Goal: Information Seeking & Learning: Stay updated

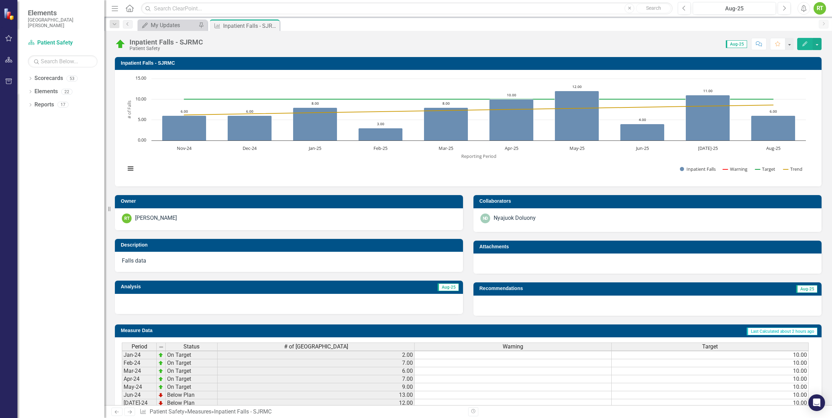
scroll to position [2, 0]
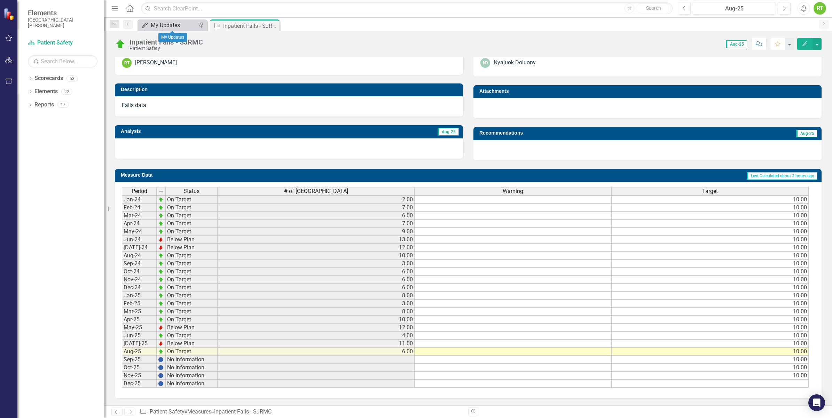
click at [171, 27] on div "My Updates" at bounding box center [174, 25] width 46 height 9
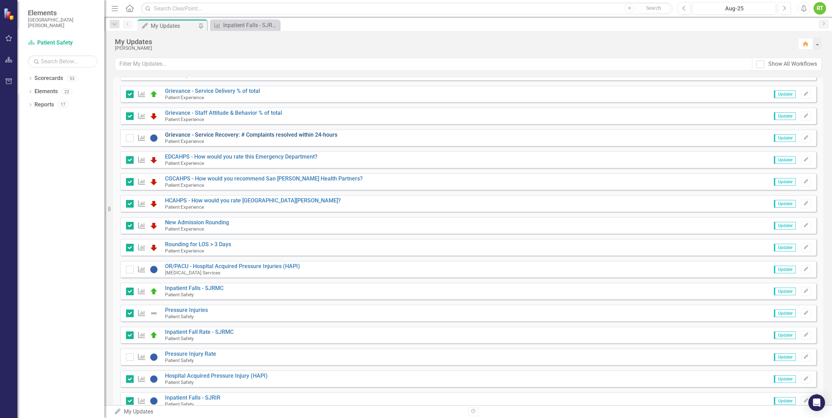
scroll to position [174, 0]
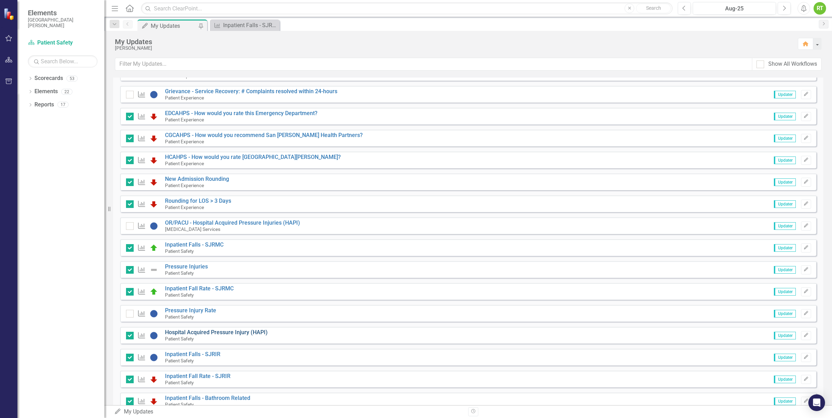
click at [210, 332] on link "Hospital Acquired Pressure Injury (HAPI)" at bounding box center [216, 332] width 103 height 7
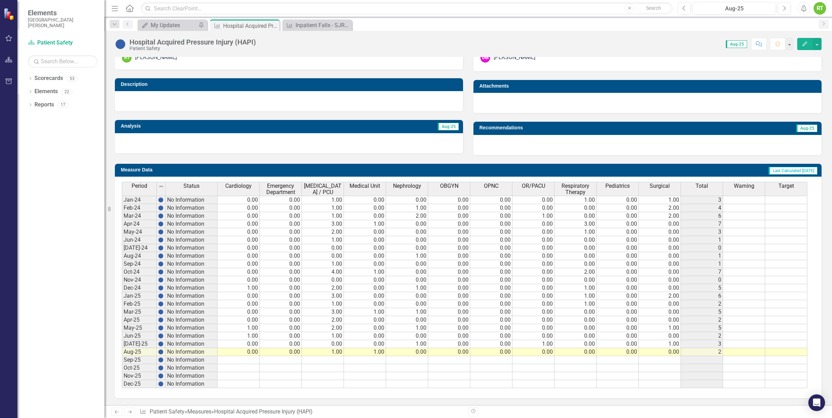
scroll to position [166, 0]
click at [172, 23] on div "My Updates" at bounding box center [174, 25] width 46 height 9
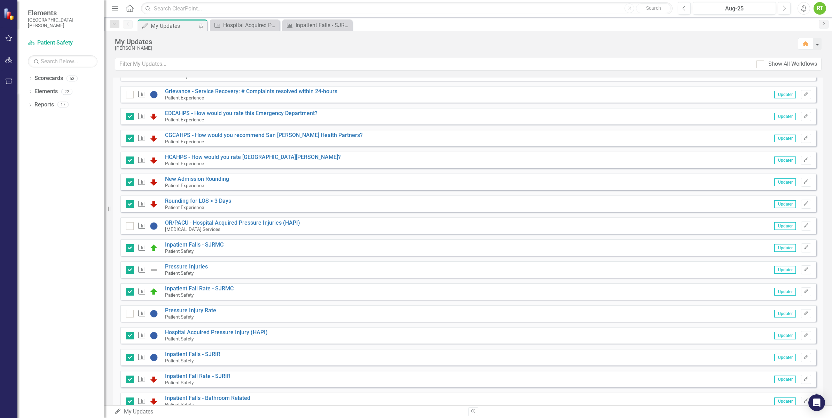
scroll to position [218, 0]
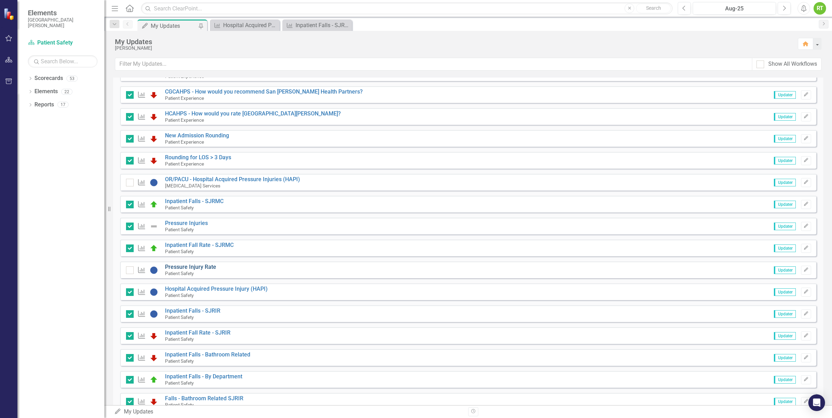
click at [190, 268] on link "Pressure Injury Rate" at bounding box center [190, 267] width 51 height 7
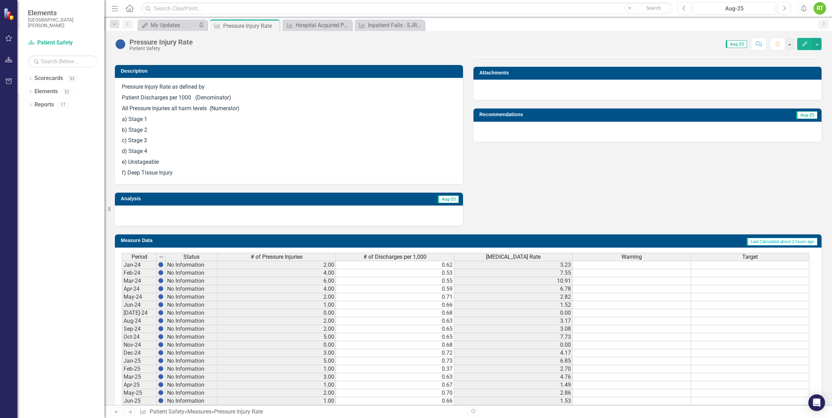
scroll to position [131, 0]
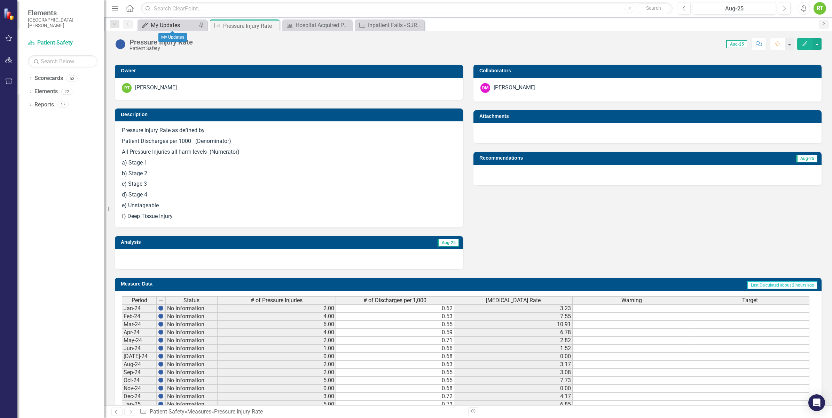
click at [172, 26] on div "My Updates" at bounding box center [174, 25] width 46 height 9
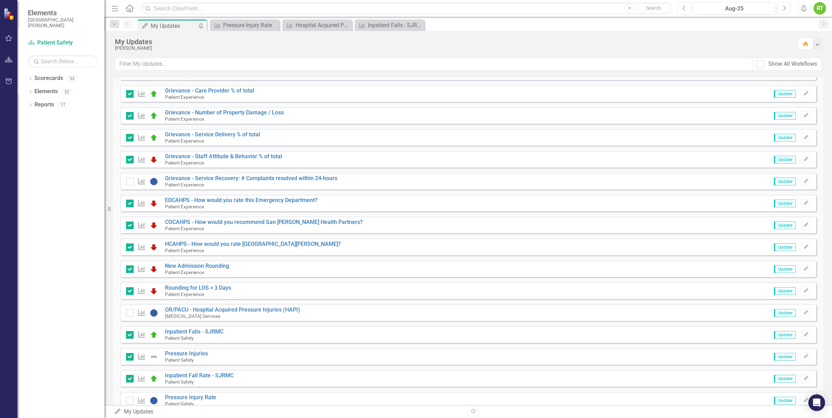
scroll to position [131, 0]
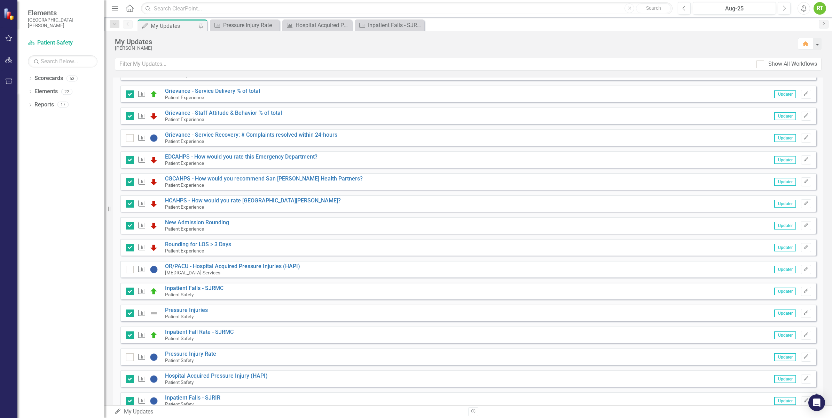
click at [184, 351] on div "Measure Pressure Injury Rate Patient Safety Updater Edit" at bounding box center [468, 357] width 696 height 17
click at [191, 354] on link "Pressure Injury Rate" at bounding box center [190, 354] width 51 height 7
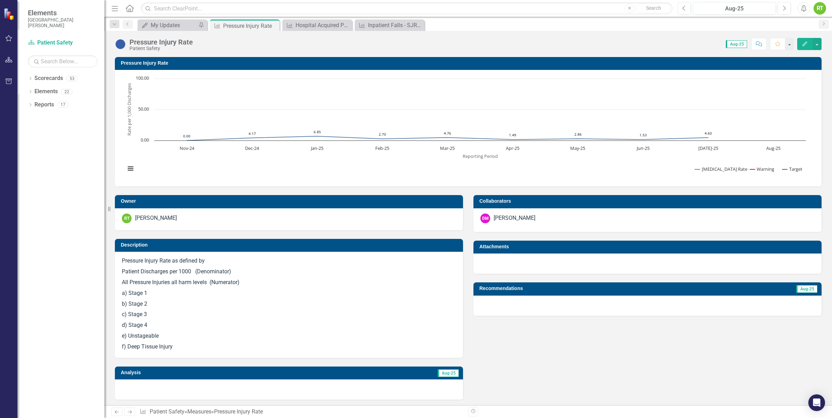
scroll to position [174, 0]
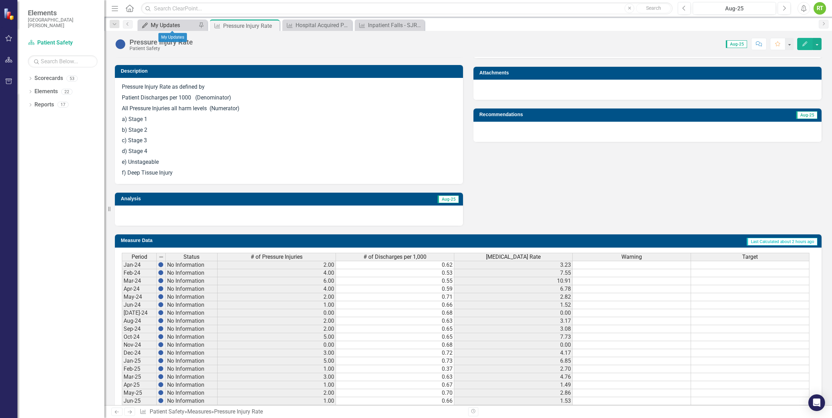
click at [180, 25] on div "My Updates" at bounding box center [174, 25] width 46 height 9
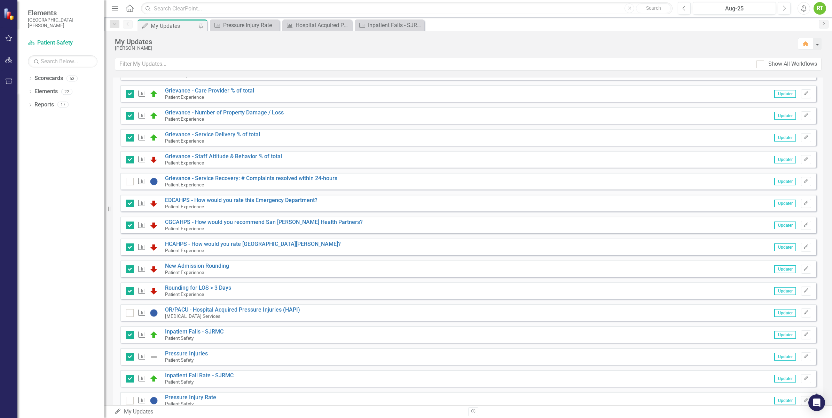
scroll to position [131, 0]
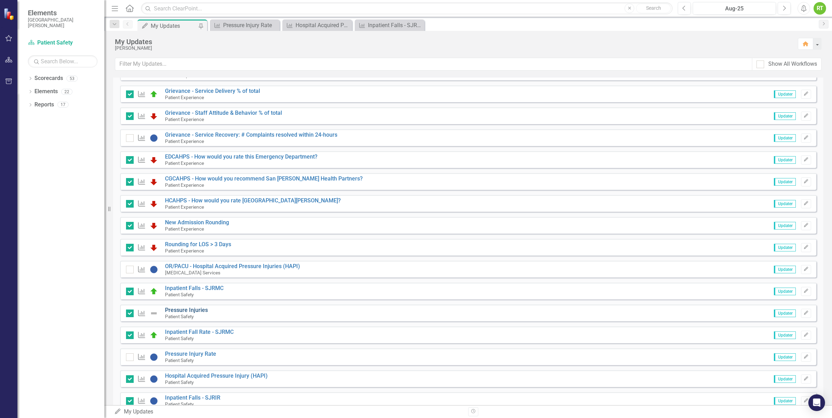
click at [180, 307] on link "Pressure Injuries" at bounding box center [186, 310] width 43 height 7
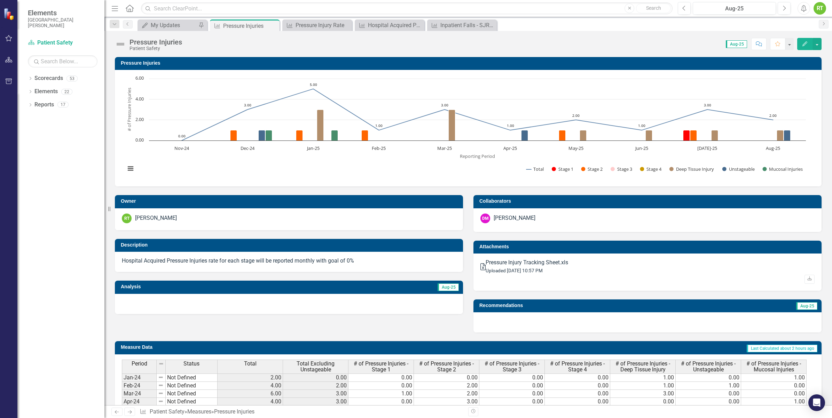
scroll to position [174, 0]
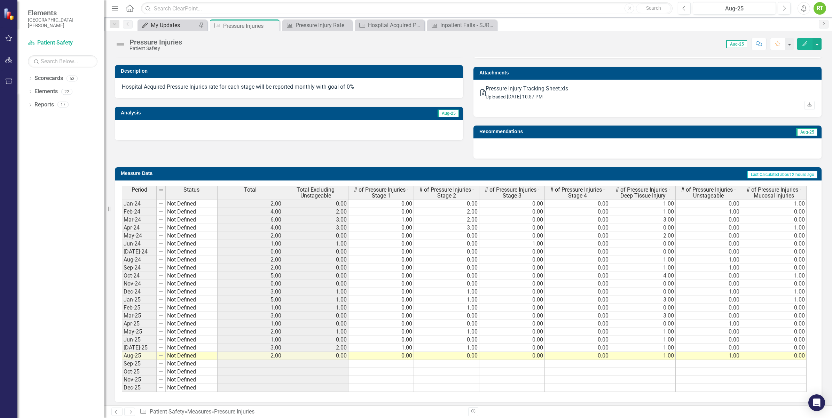
click at [163, 24] on div "My Updates" at bounding box center [174, 25] width 46 height 9
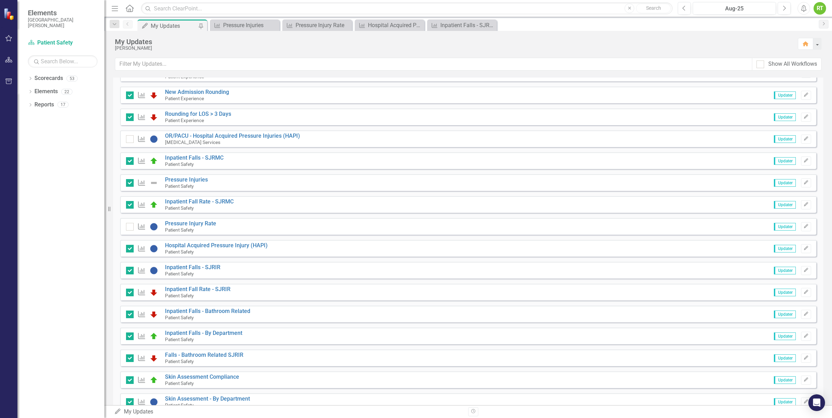
scroll to position [218, 0]
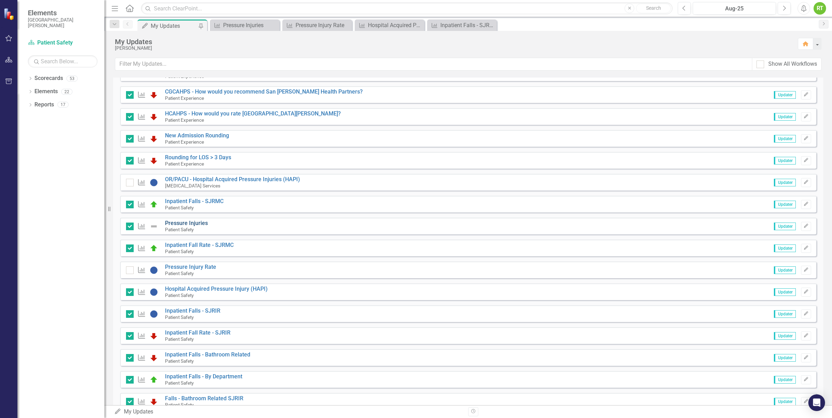
click at [191, 221] on link "Pressure Injuries" at bounding box center [186, 223] width 43 height 7
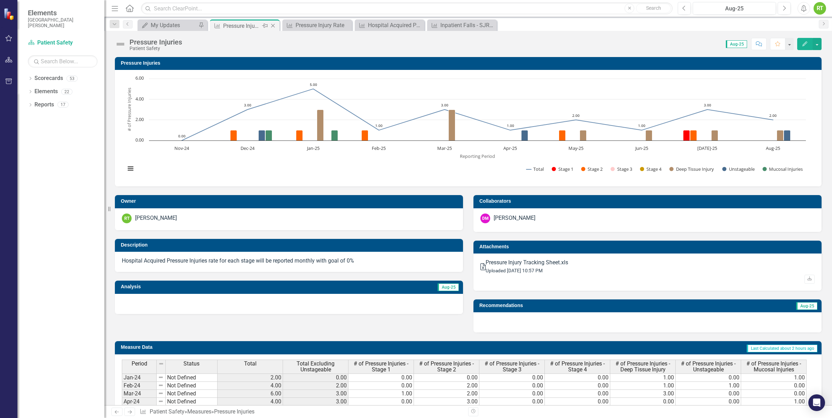
click at [274, 23] on icon "Close" at bounding box center [272, 26] width 7 height 6
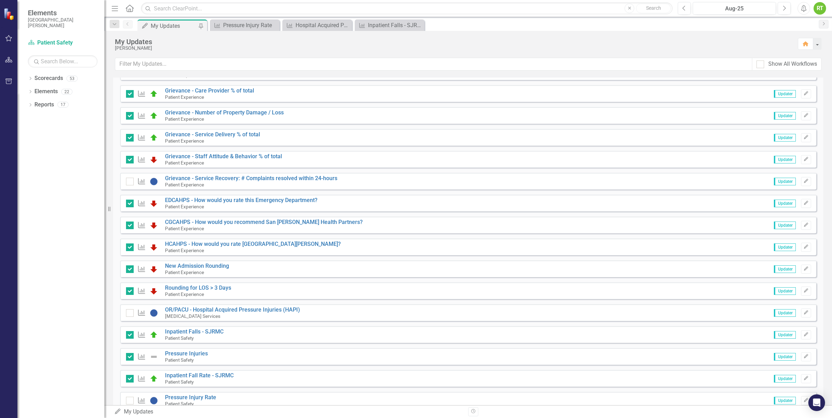
scroll to position [131, 0]
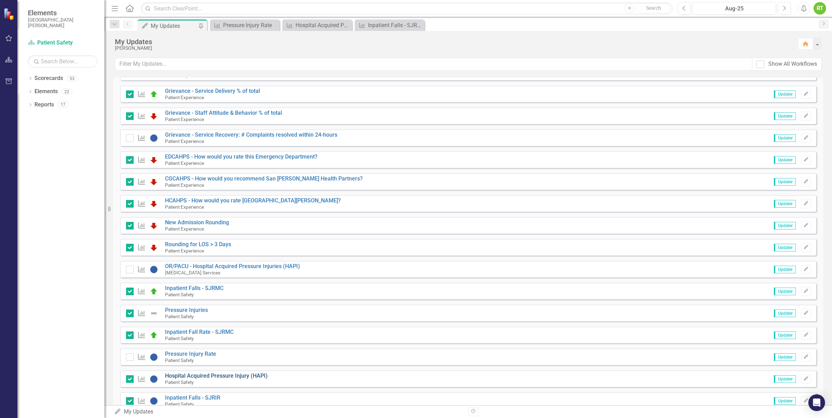
click at [199, 373] on link "Hospital Acquired Pressure Injury (HAPI)" at bounding box center [216, 376] width 103 height 7
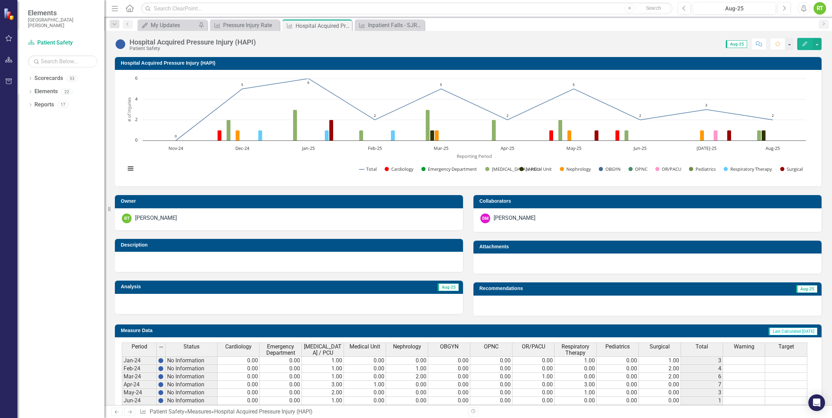
scroll to position [131, 0]
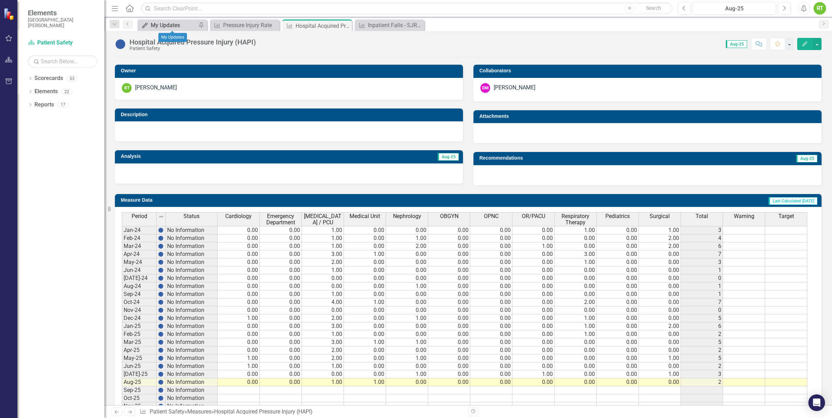
click at [155, 24] on div "My Updates" at bounding box center [174, 25] width 46 height 9
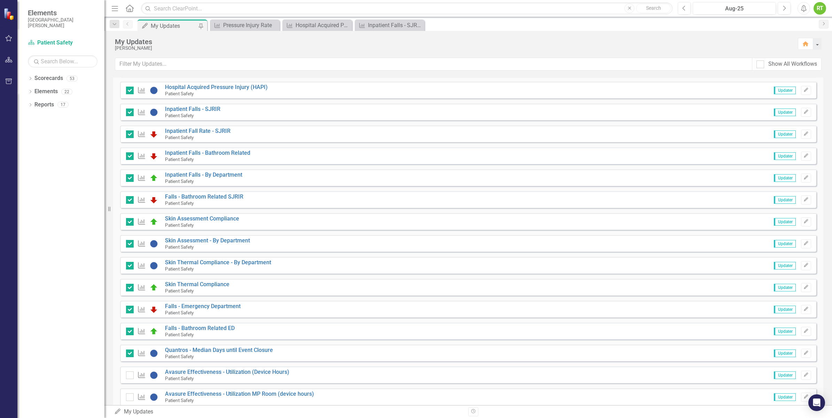
scroll to position [376, 0]
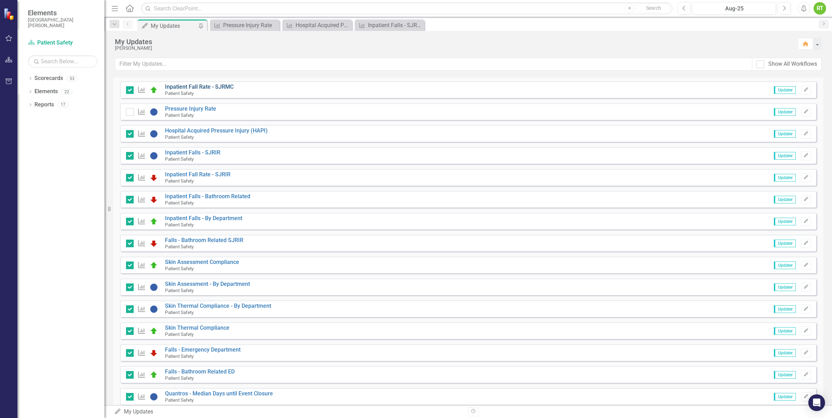
click at [188, 88] on link "Inpatient Fall Rate - SJRMC" at bounding box center [199, 87] width 69 height 7
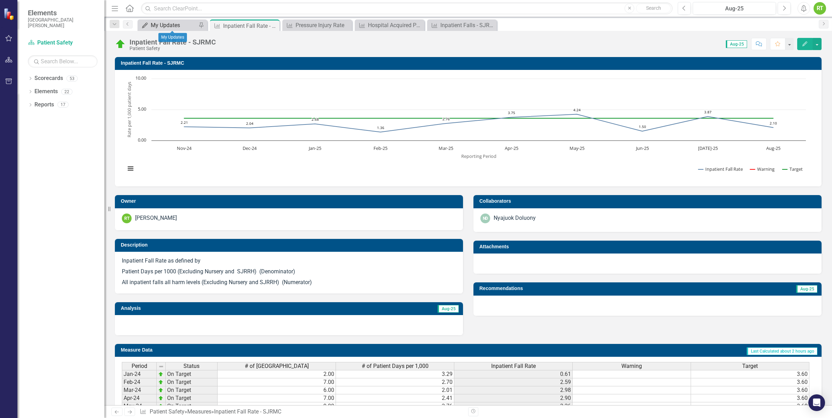
click at [177, 23] on div "My Updates" at bounding box center [174, 25] width 46 height 9
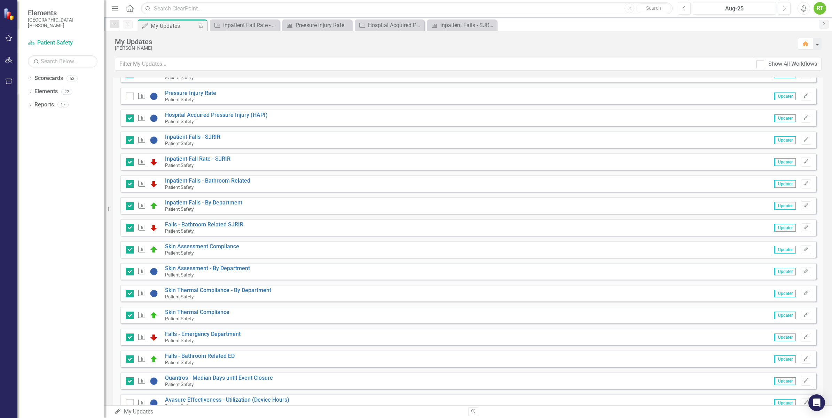
scroll to position [435, 0]
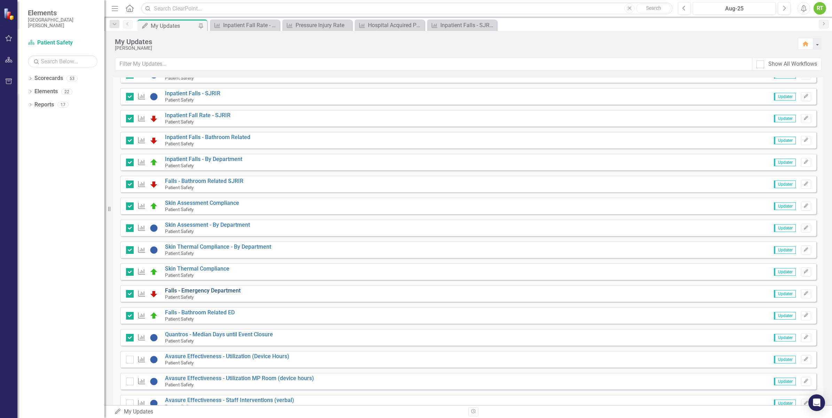
click at [188, 289] on link "Falls - Emergency Department" at bounding box center [203, 290] width 76 height 7
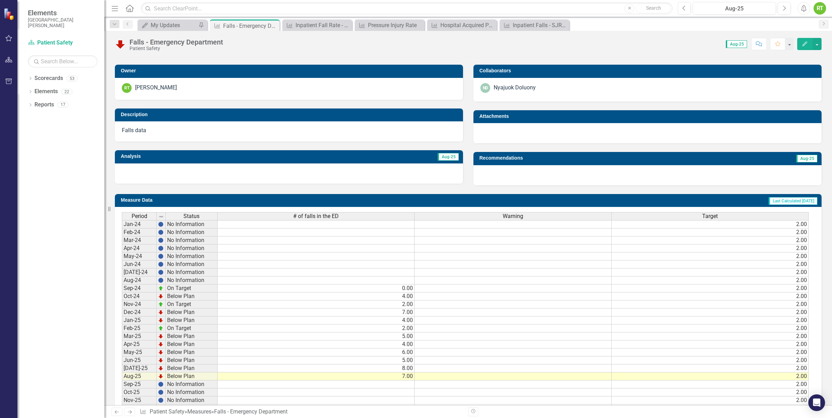
scroll to position [160, 0]
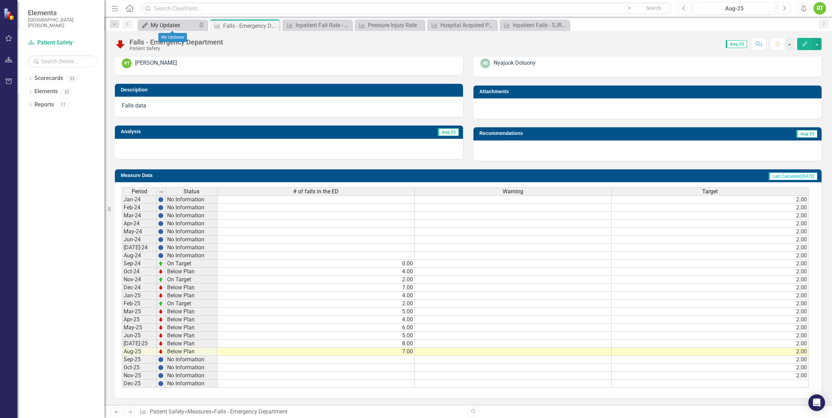
click at [177, 25] on div "My Updates" at bounding box center [174, 25] width 46 height 9
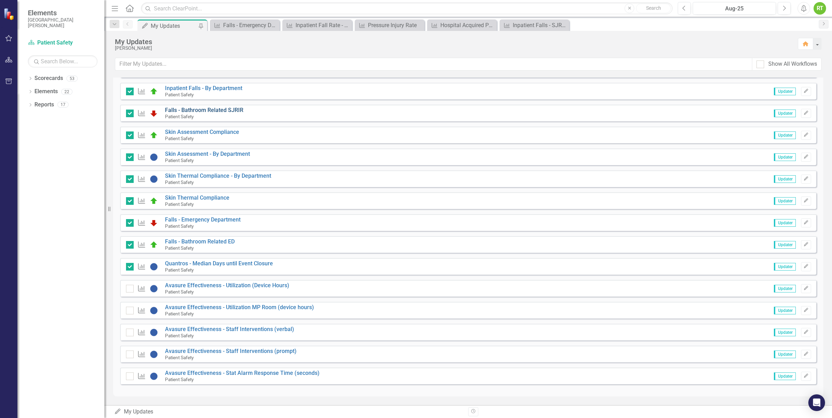
scroll to position [463, 0]
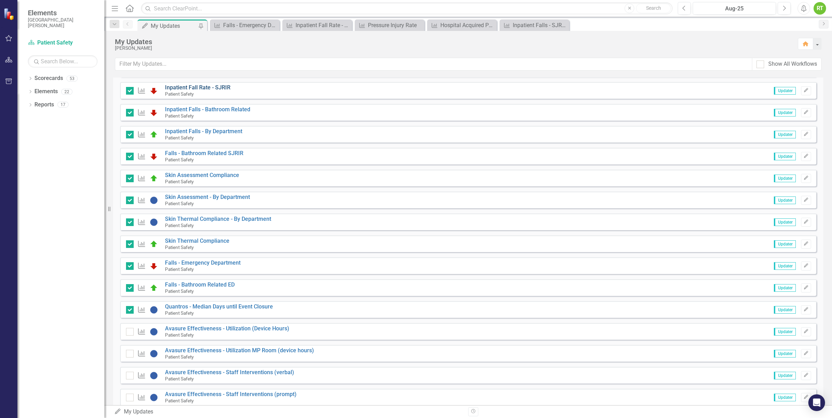
click at [195, 87] on link "Inpatient Fall Rate - SJRIR" at bounding box center [197, 87] width 65 height 7
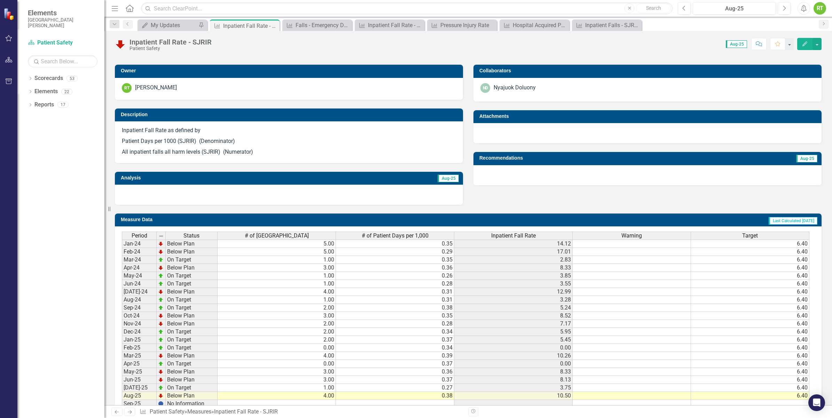
scroll to position [180, 0]
